Goal: Answer question/provide support

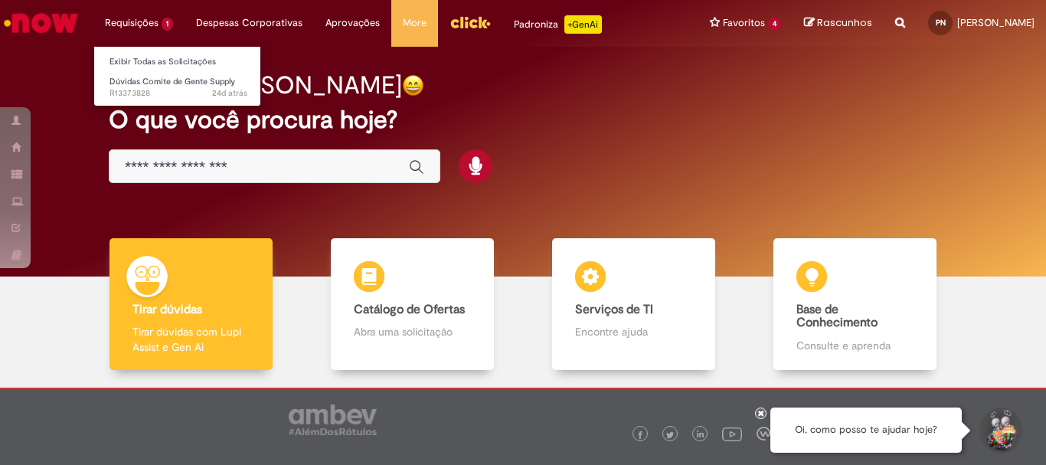
click at [121, 11] on li "Requisições 1 Exibir Todas as Solicitações Dúvidas Comite de Gente Supply 24d a…" at bounding box center [138, 23] width 91 height 46
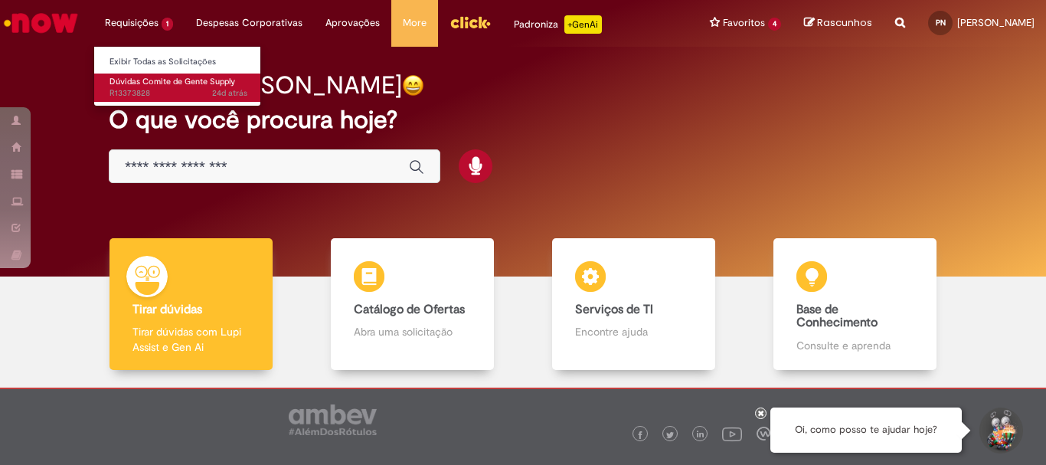
click at [161, 87] on link "Dúvidas Comite de Gente Supply 24d atrás 24 dias atrás R13373828" at bounding box center [178, 88] width 169 height 28
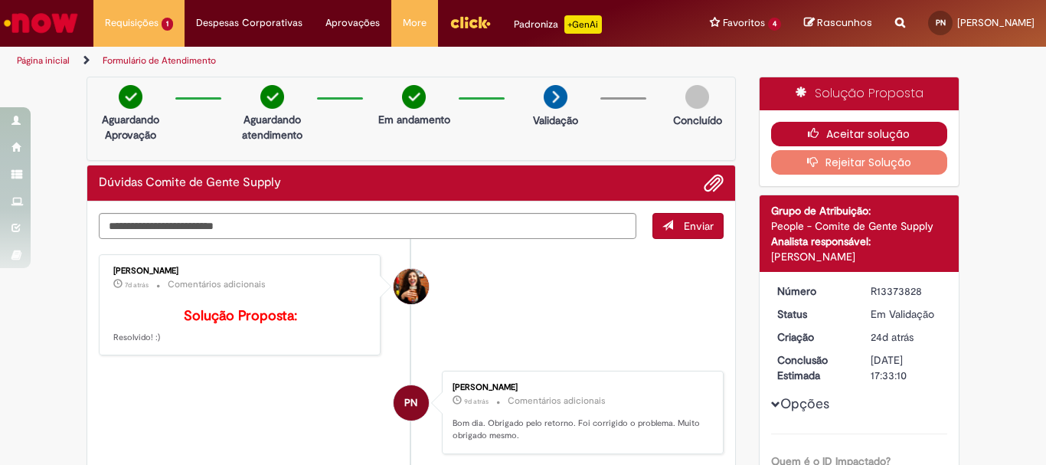
click at [884, 129] on button "Aceitar solução" at bounding box center [859, 134] width 177 height 25
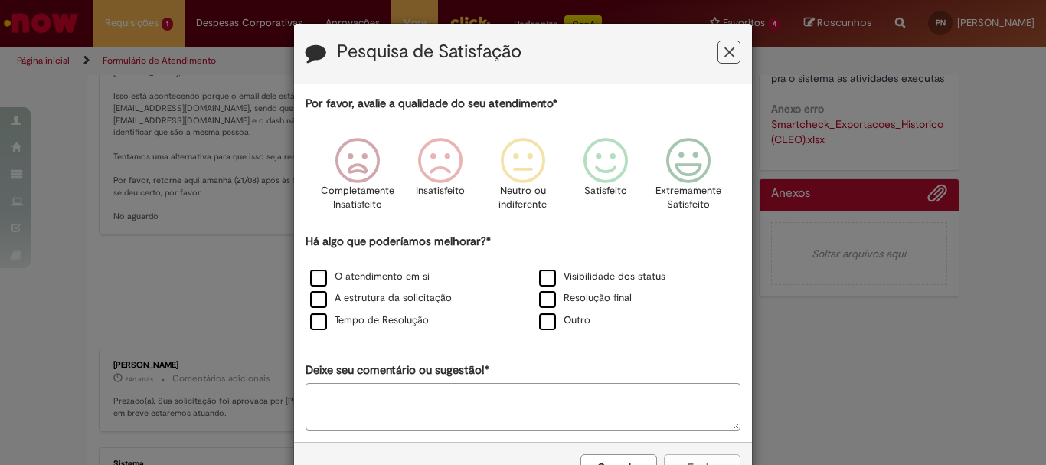
scroll to position [587, 0]
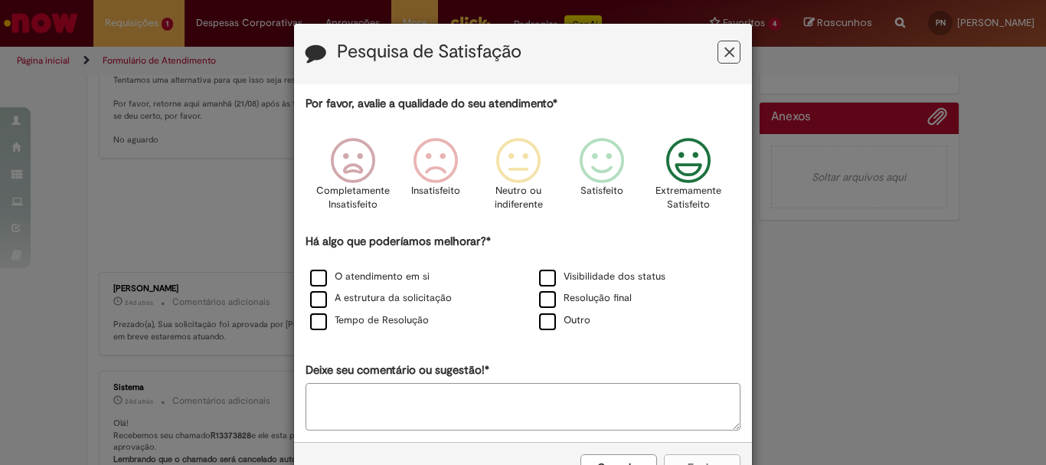
click at [672, 159] on icon "Feedback" at bounding box center [688, 161] width 57 height 46
click at [587, 406] on textarea "Deixe seu comentário ou sugestão!*" at bounding box center [523, 406] width 435 height 47
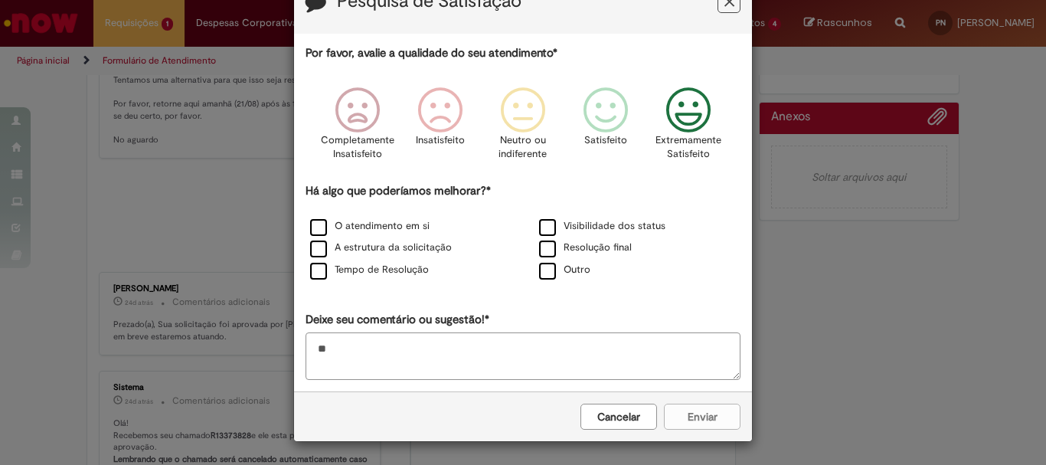
type textarea "**"
click at [693, 421] on div "Cancelar Enviar" at bounding box center [523, 416] width 458 height 50
click at [689, 412] on div "Cancelar Enviar" at bounding box center [523, 416] width 458 height 50
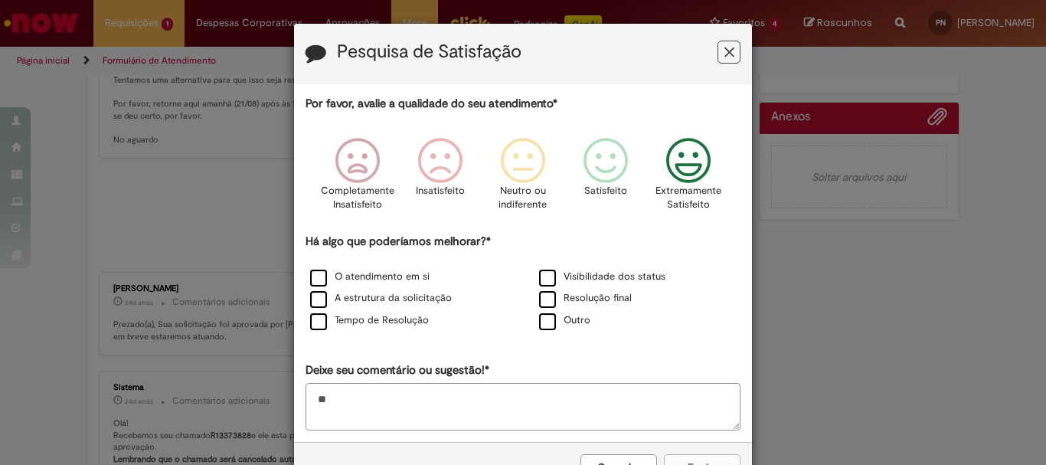
scroll to position [52, 0]
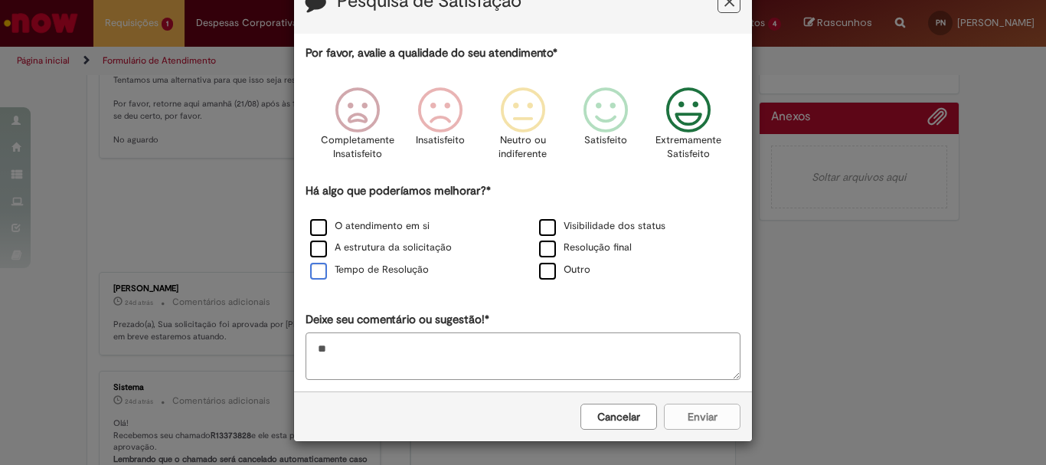
click at [313, 270] on label "Tempo de Resolução" at bounding box center [369, 270] width 119 height 15
click at [546, 273] on label "Outro" at bounding box center [564, 270] width 51 height 15
click at [549, 274] on label "Outro" at bounding box center [564, 270] width 51 height 15
click at [699, 409] on button "Enviar" at bounding box center [702, 417] width 77 height 26
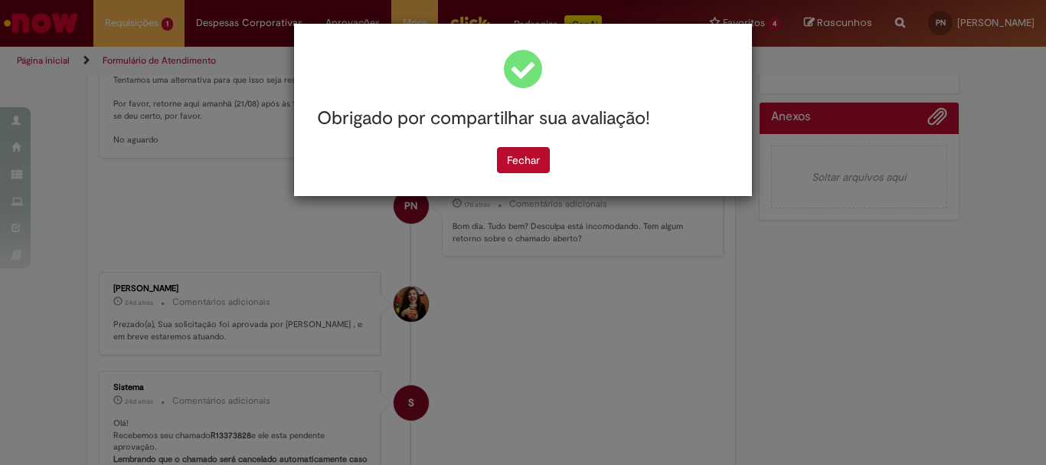
scroll to position [0, 0]
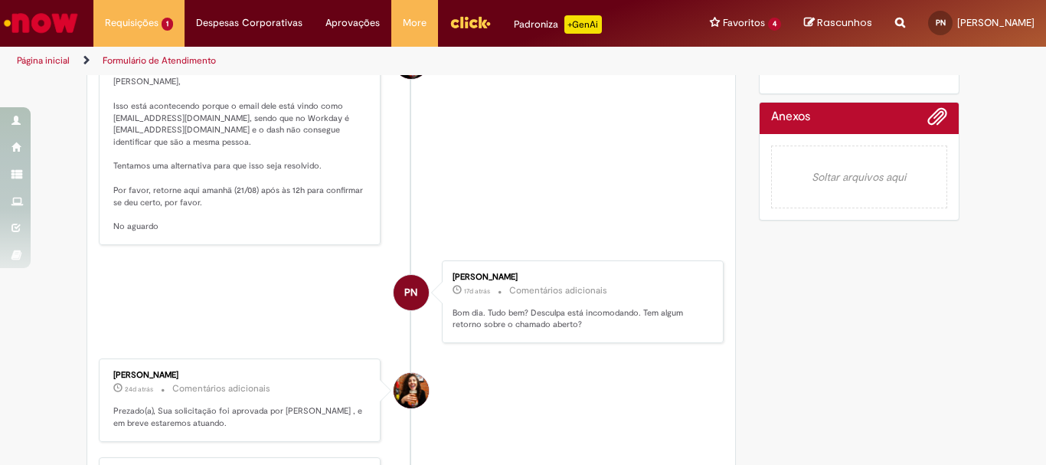
click at [25, 15] on img "Ir para a Homepage" at bounding box center [41, 23] width 79 height 31
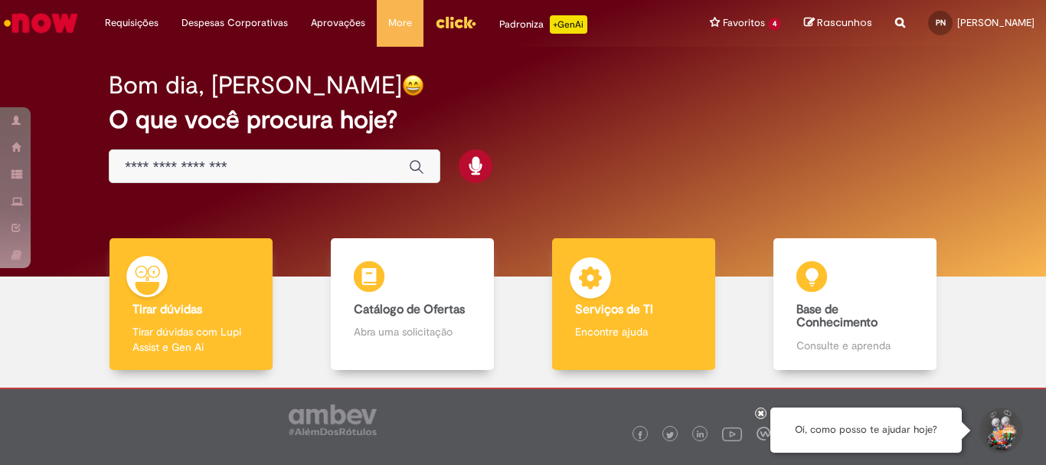
click at [615, 284] on div "Serviços de TI Serviços de TI Encontre ajuda" at bounding box center [633, 304] width 162 height 133
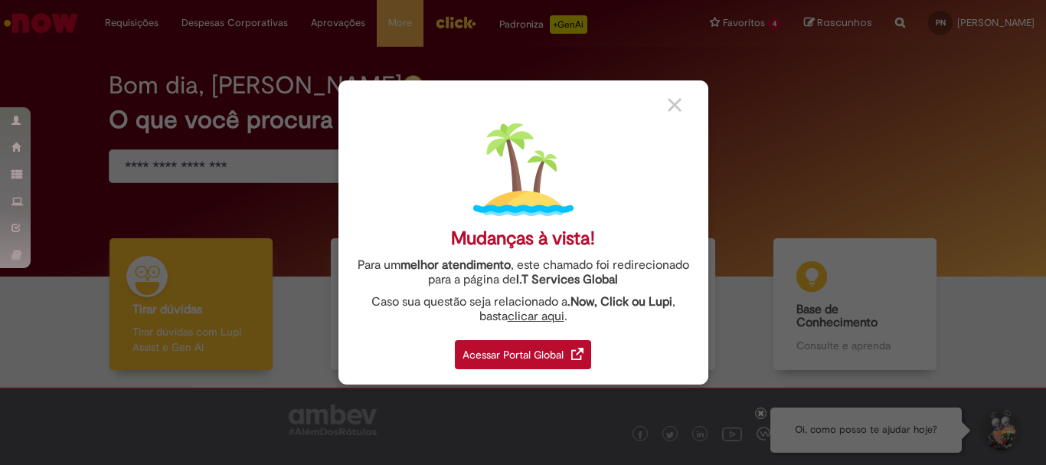
click at [528, 354] on div "Acessar Portal Global" at bounding box center [523, 354] width 136 height 29
